Goal: Transaction & Acquisition: Purchase product/service

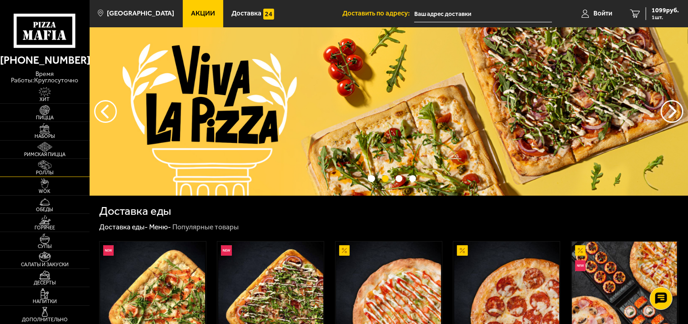
click at [44, 171] on span "Роллы" at bounding box center [45, 172] width 90 height 5
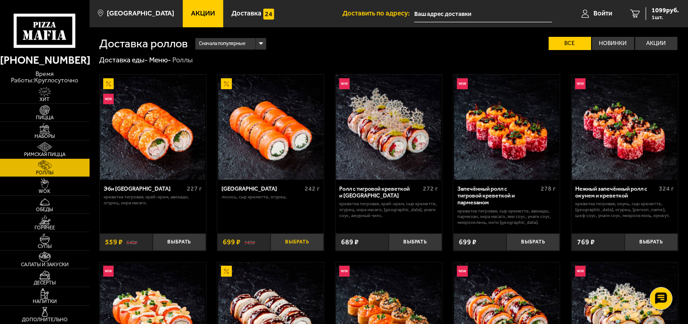
click at [296, 239] on button "Выбрать" at bounding box center [296, 242] width 53 height 18
click at [662, 13] on span "2346 руб." at bounding box center [664, 10] width 27 height 6
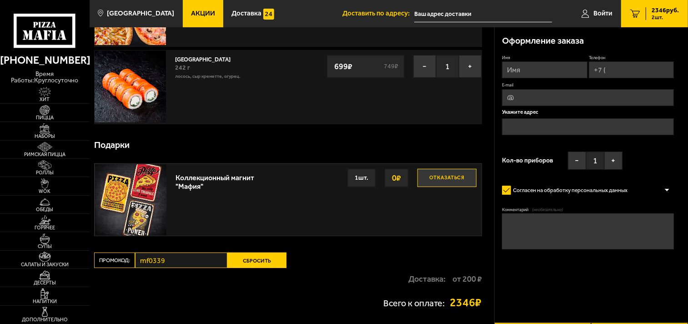
scroll to position [151, 0]
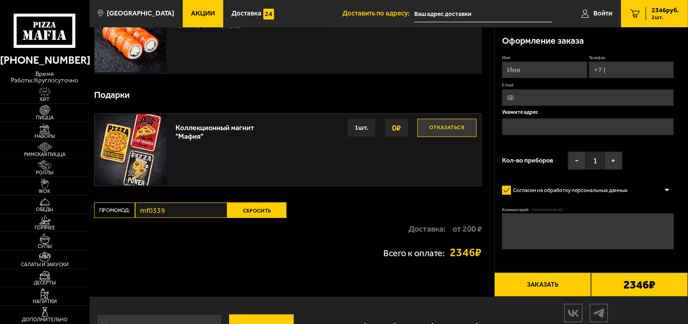
click at [252, 213] on button "Сбросить" at bounding box center [256, 209] width 59 height 15
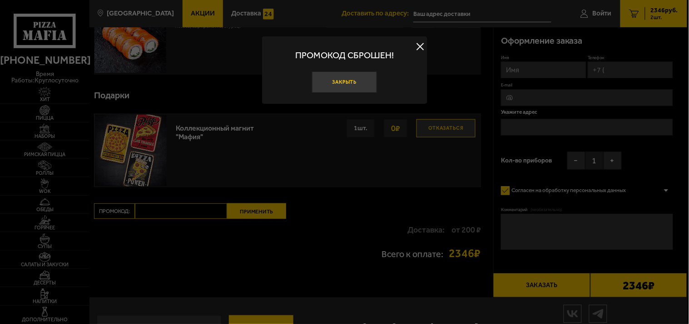
click at [339, 82] on button "Закрыть" at bounding box center [344, 81] width 65 height 21
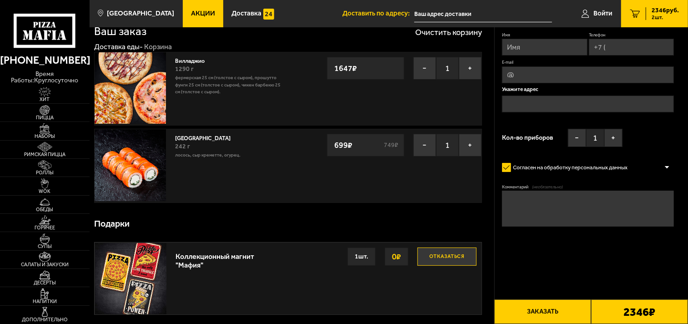
scroll to position [0, 0]
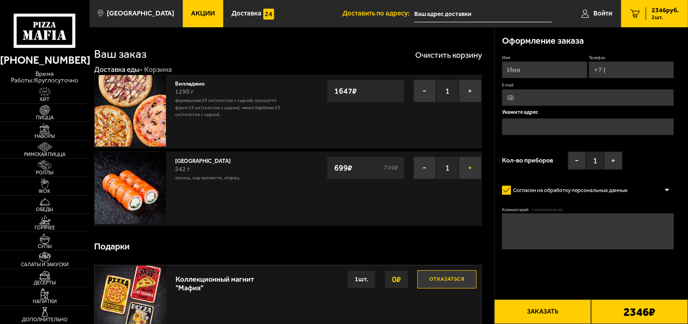
click at [470, 174] on button "+" at bounding box center [470, 167] width 23 height 23
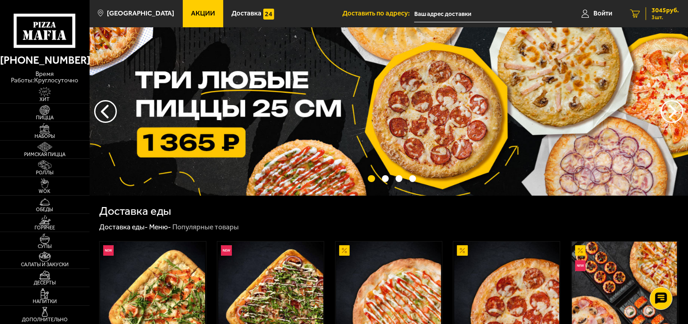
click at [656, 15] on span "3 шт." at bounding box center [664, 17] width 27 height 5
